Goal: Information Seeking & Learning: Learn about a topic

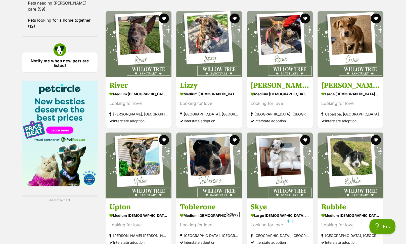
scroll to position [689, 0]
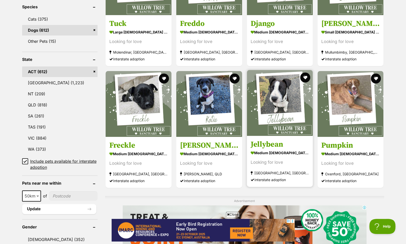
click at [270, 87] on img at bounding box center [280, 103] width 66 height 66
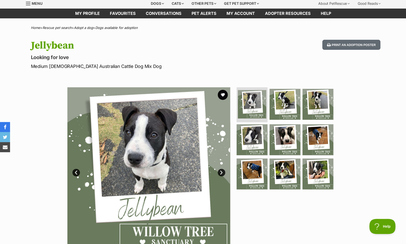
scroll to position [12, 0]
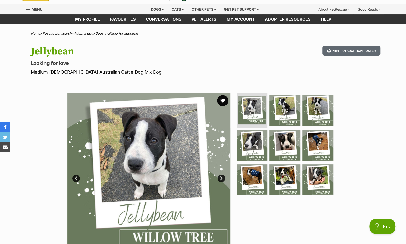
click at [223, 98] on button "favourite" at bounding box center [222, 100] width 11 height 11
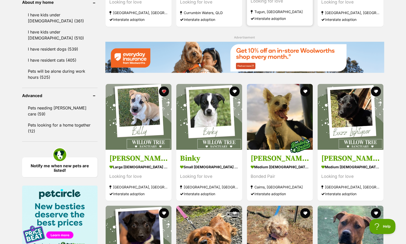
scroll to position [585, 0]
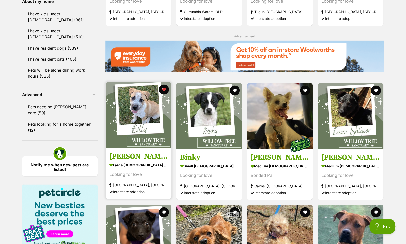
click at [149, 98] on img at bounding box center [138, 115] width 66 height 66
